Goal: Task Accomplishment & Management: Complete application form

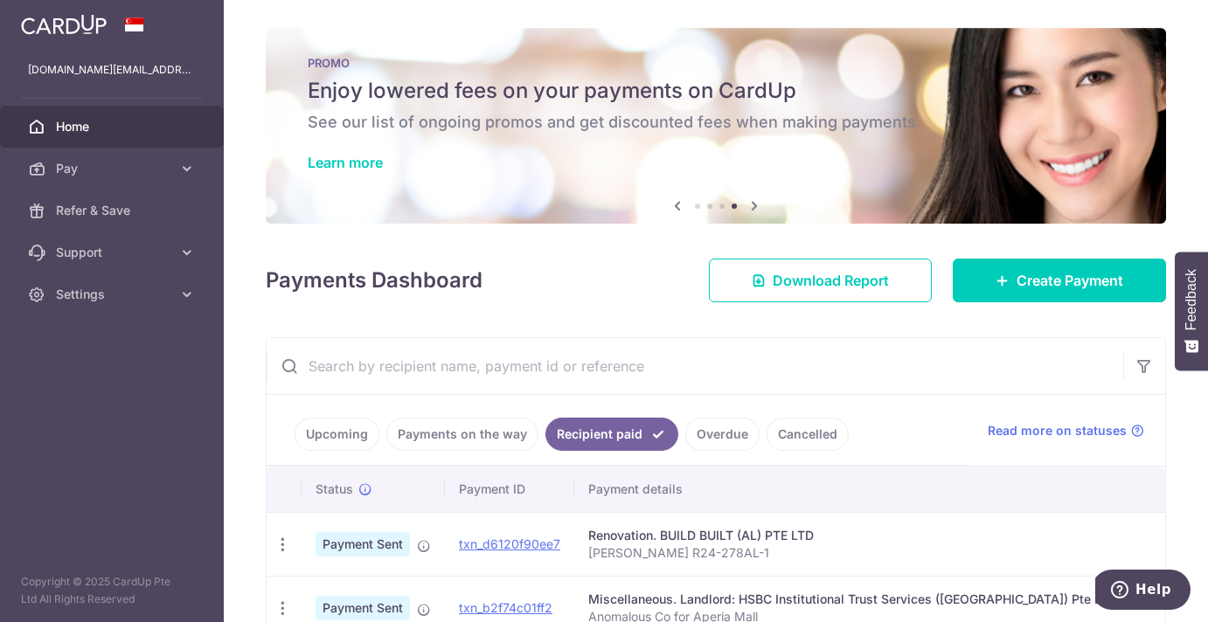
scroll to position [102, 0]
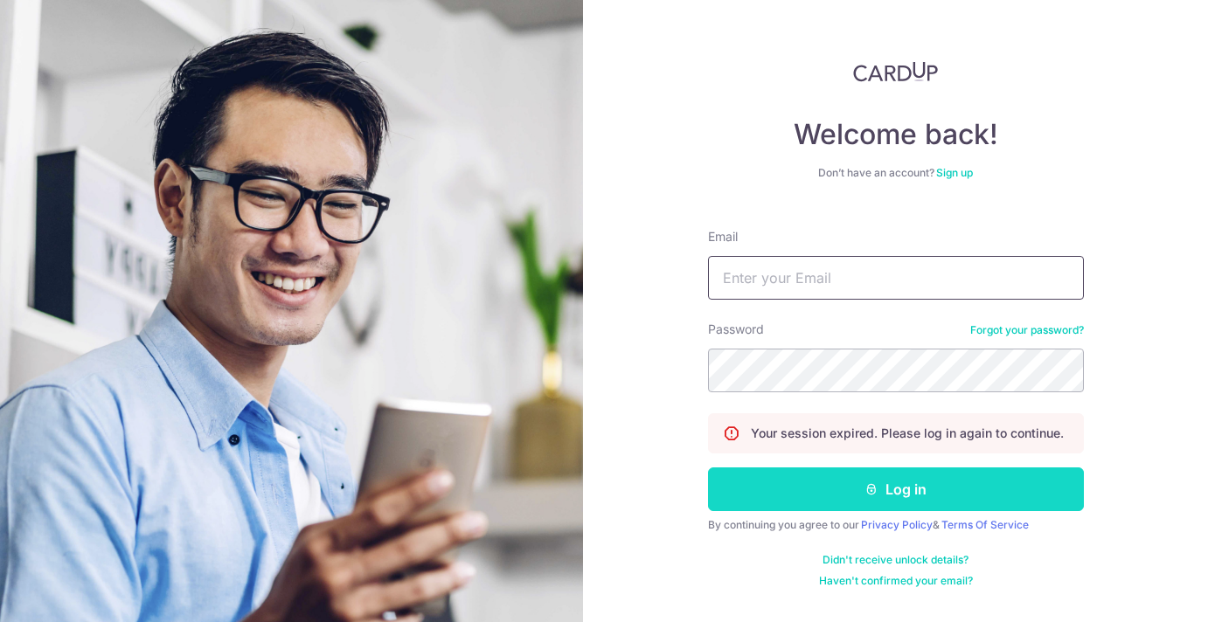
type input "contactelaine.work@gmail.com"
click at [893, 494] on button "Log in" at bounding box center [896, 490] width 376 height 44
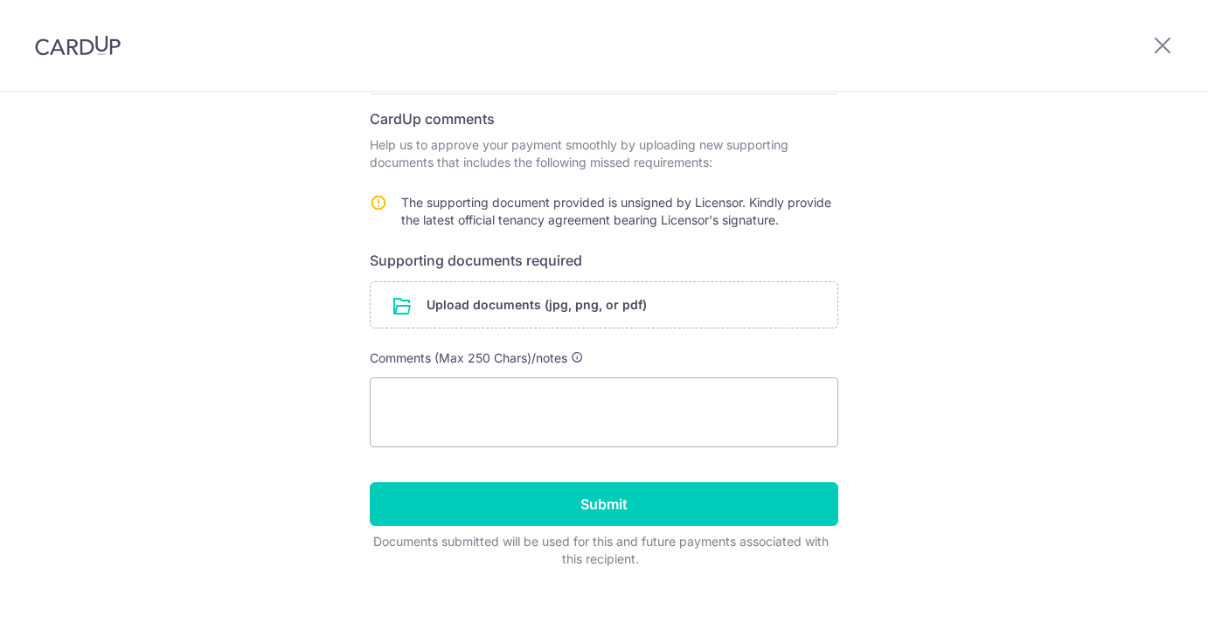
scroll to position [321, 0]
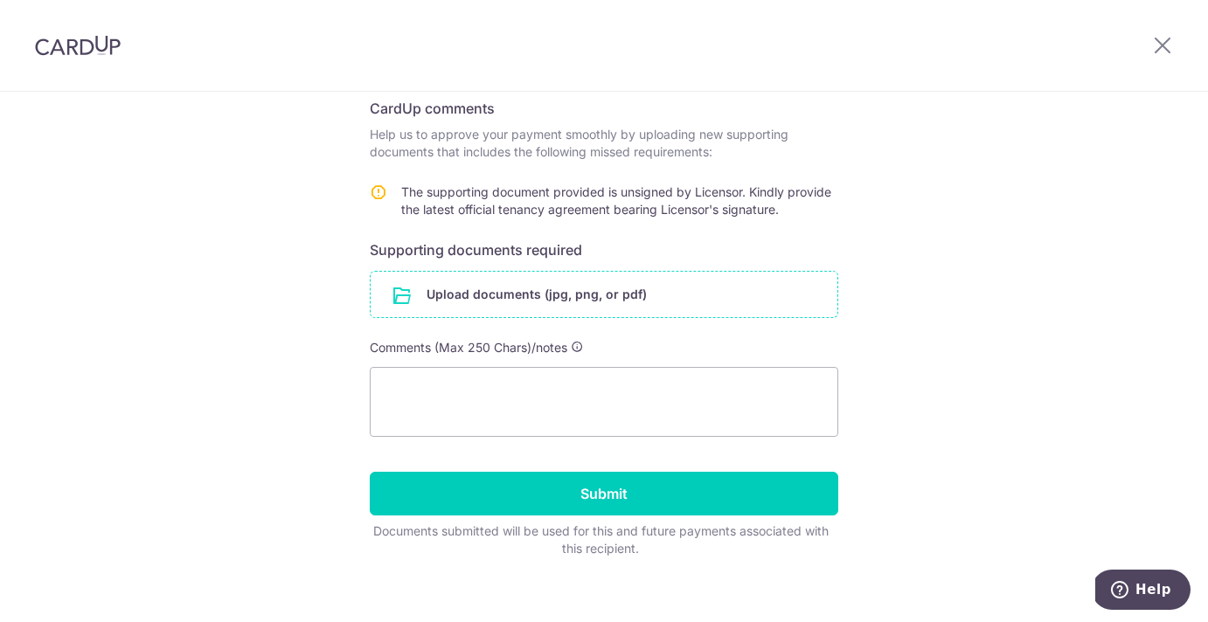
click at [615, 274] on input "file" at bounding box center [604, 294] width 467 height 45
